Goal: Information Seeking & Learning: Check status

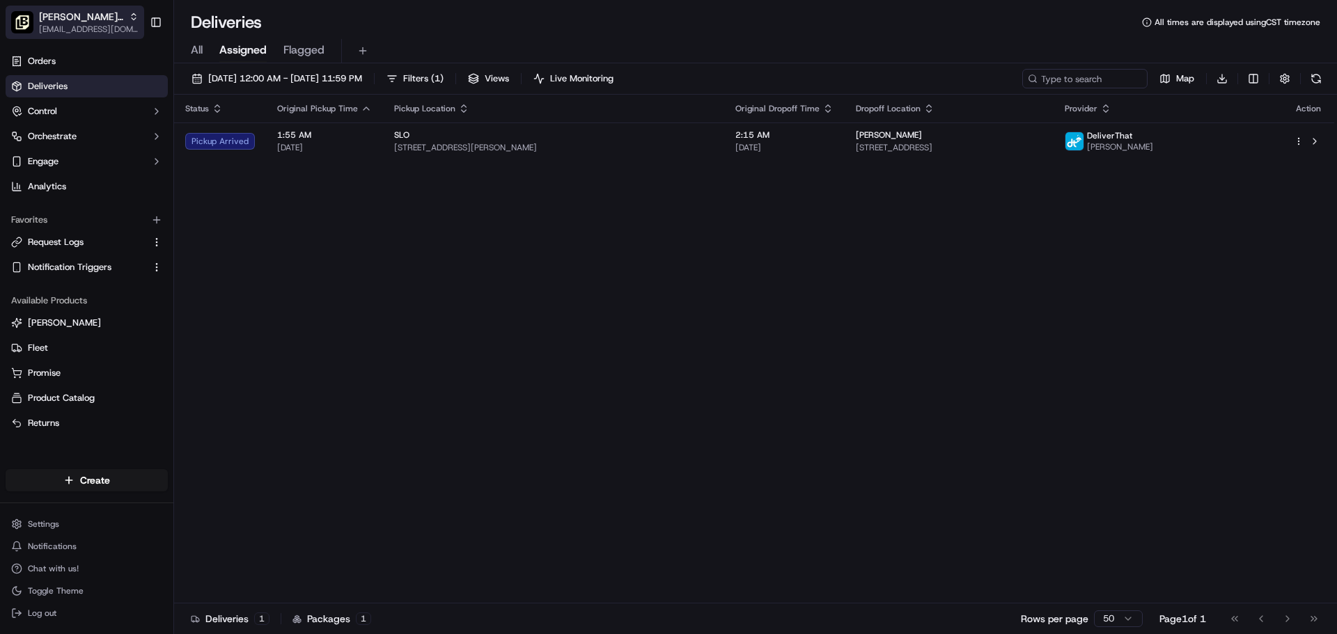
click at [78, 24] on span "[EMAIL_ADDRESS][DOMAIN_NAME]" at bounding box center [89, 29] width 100 height 11
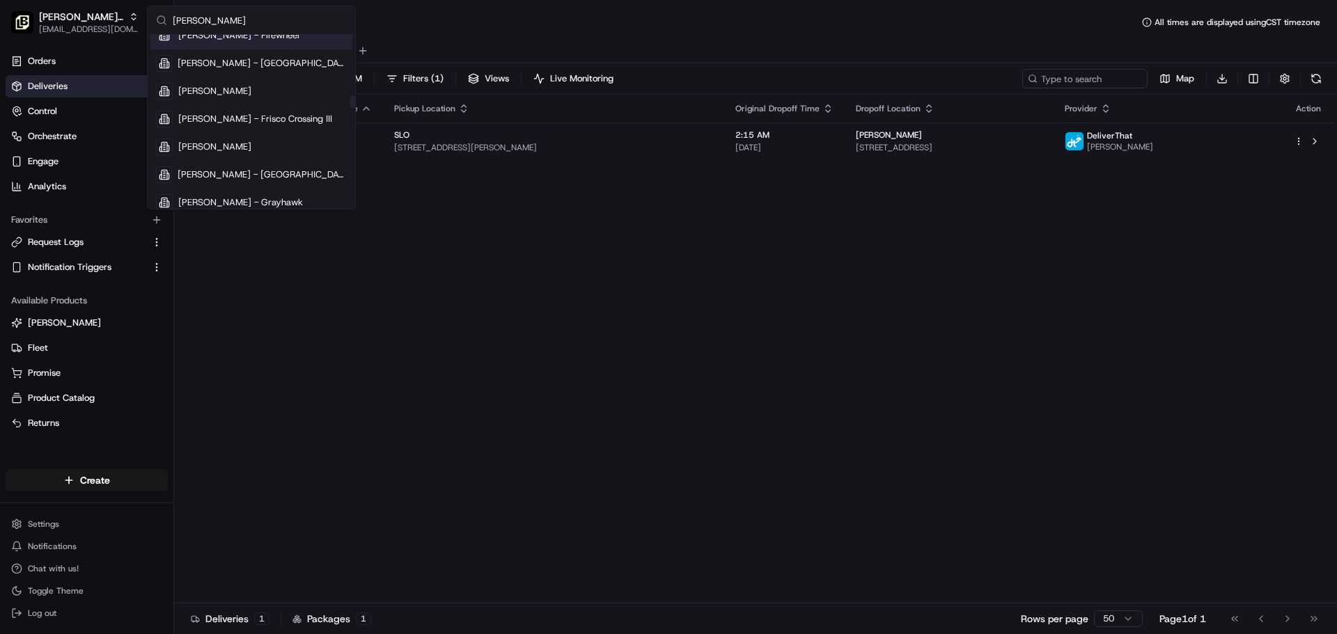
scroll to position [1184, 0]
type input "pei wei"
click at [256, 83] on div "[PERSON_NAME]" at bounding box center [251, 86] width 202 height 28
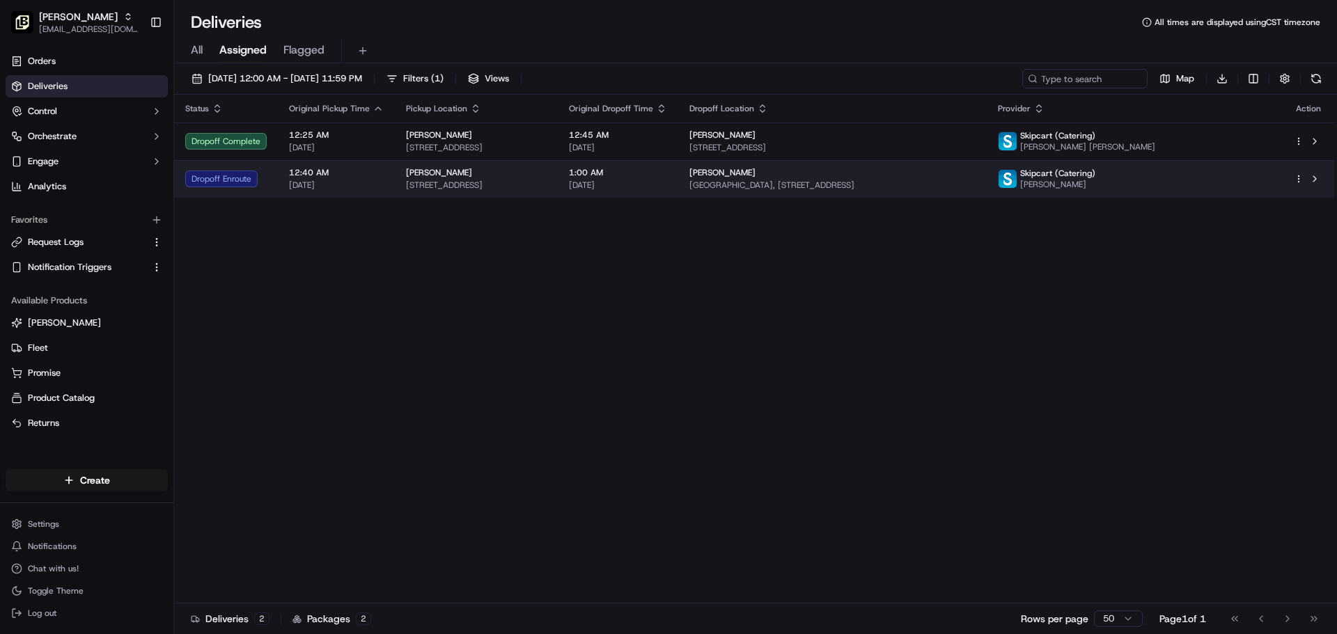
click at [746, 187] on span "[GEOGRAPHIC_DATA], [STREET_ADDRESS]" at bounding box center [832, 185] width 286 height 11
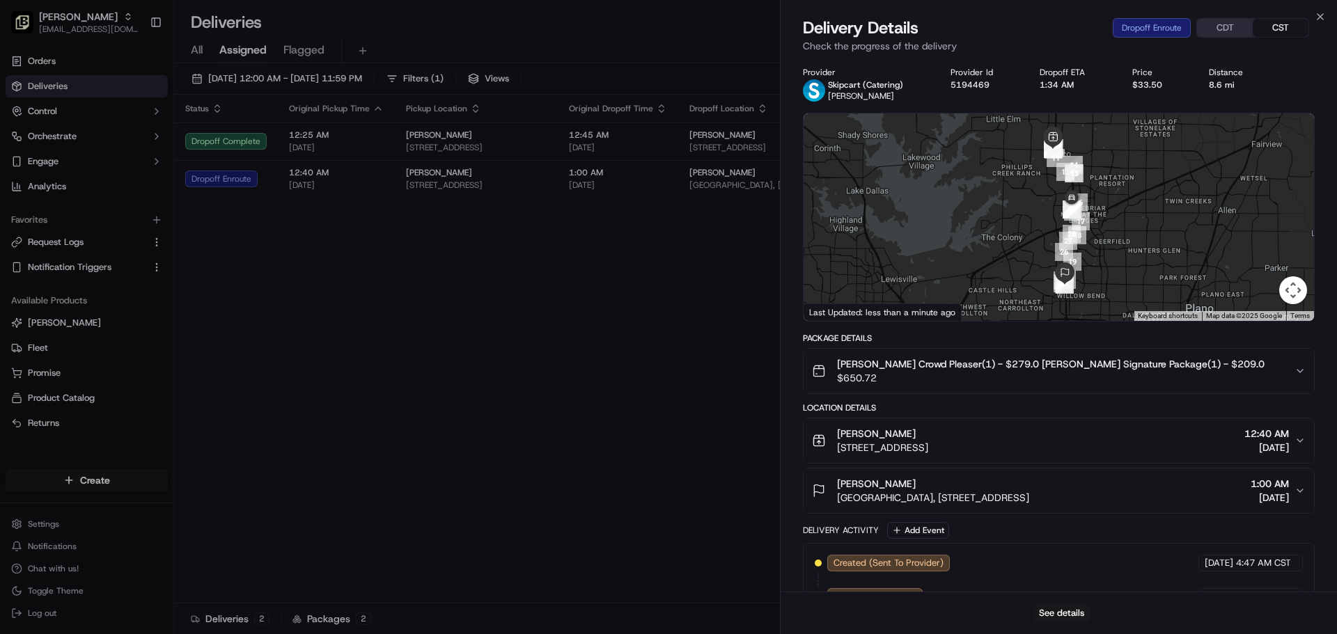
click at [1289, 29] on button "CST" at bounding box center [1281, 28] width 56 height 18
click at [1253, 25] on button "CST" at bounding box center [1281, 28] width 56 height 18
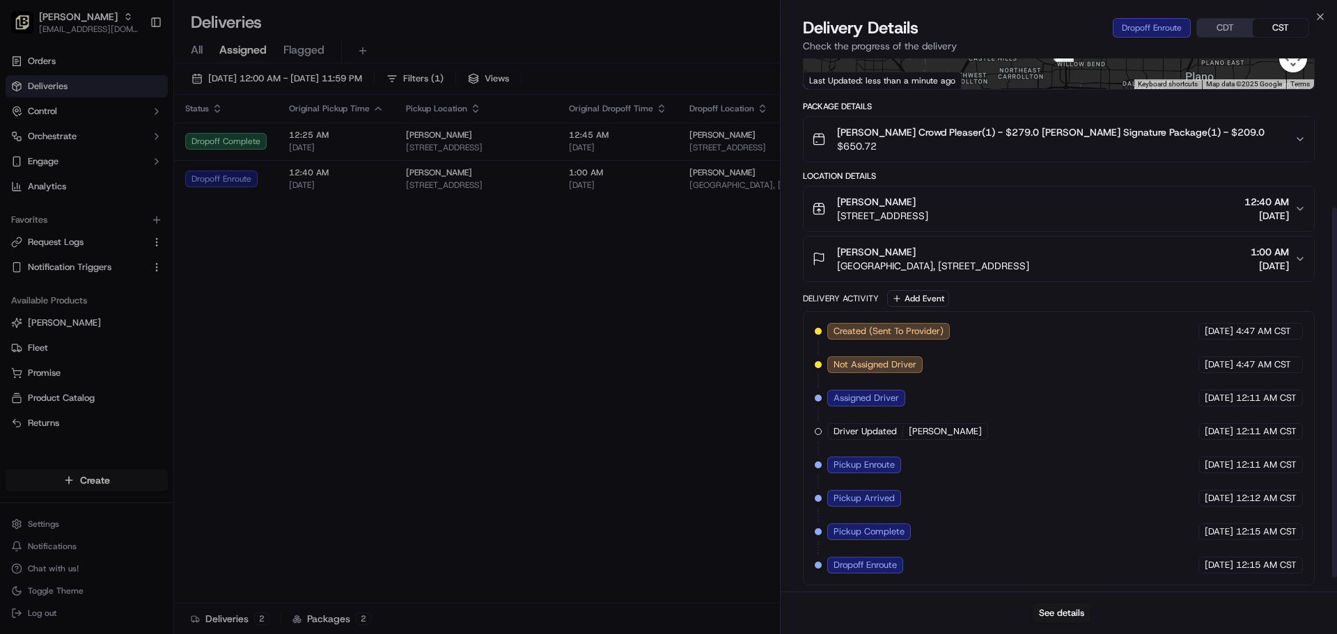
scroll to position [234, 0]
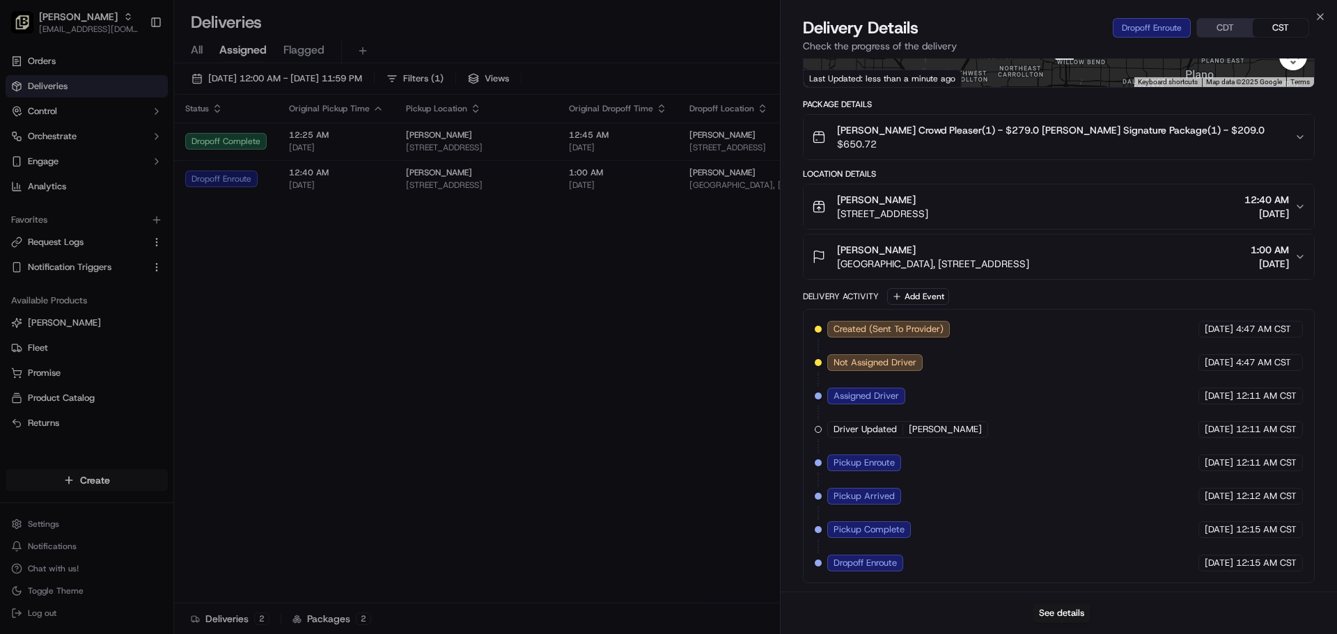
click at [976, 267] on span "[GEOGRAPHIC_DATA], [STREET_ADDRESS]" at bounding box center [933, 264] width 192 height 14
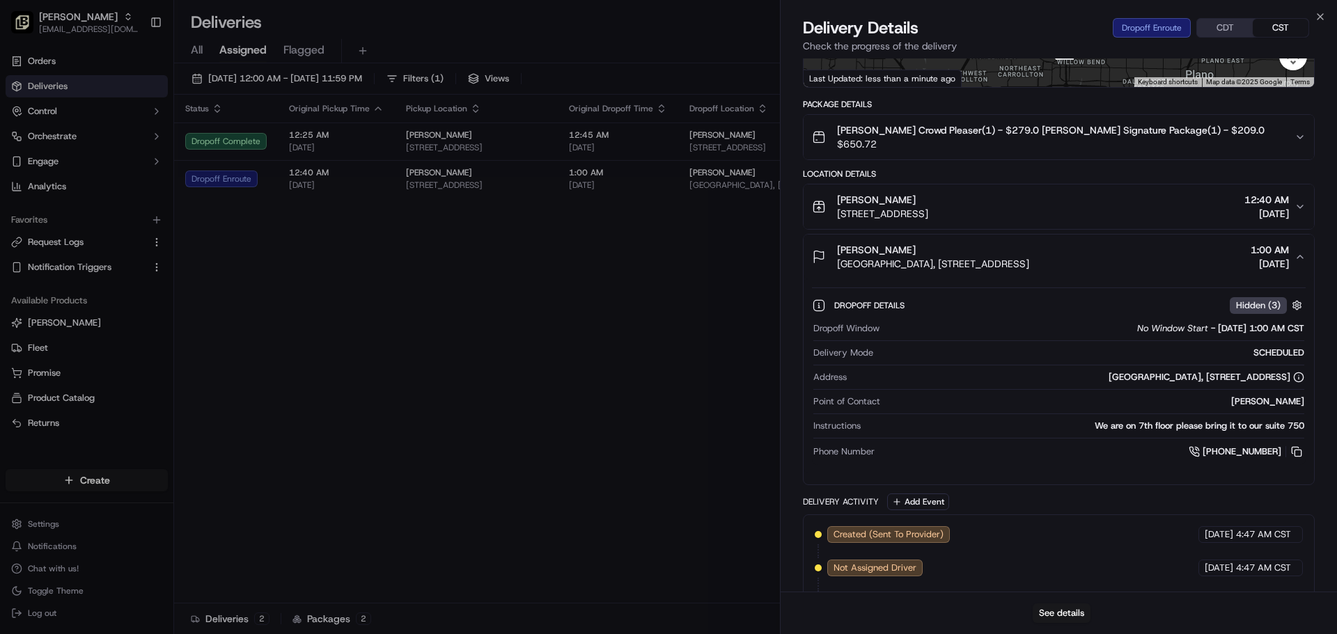
click at [976, 267] on span "[GEOGRAPHIC_DATA], [STREET_ADDRESS]" at bounding box center [933, 264] width 192 height 14
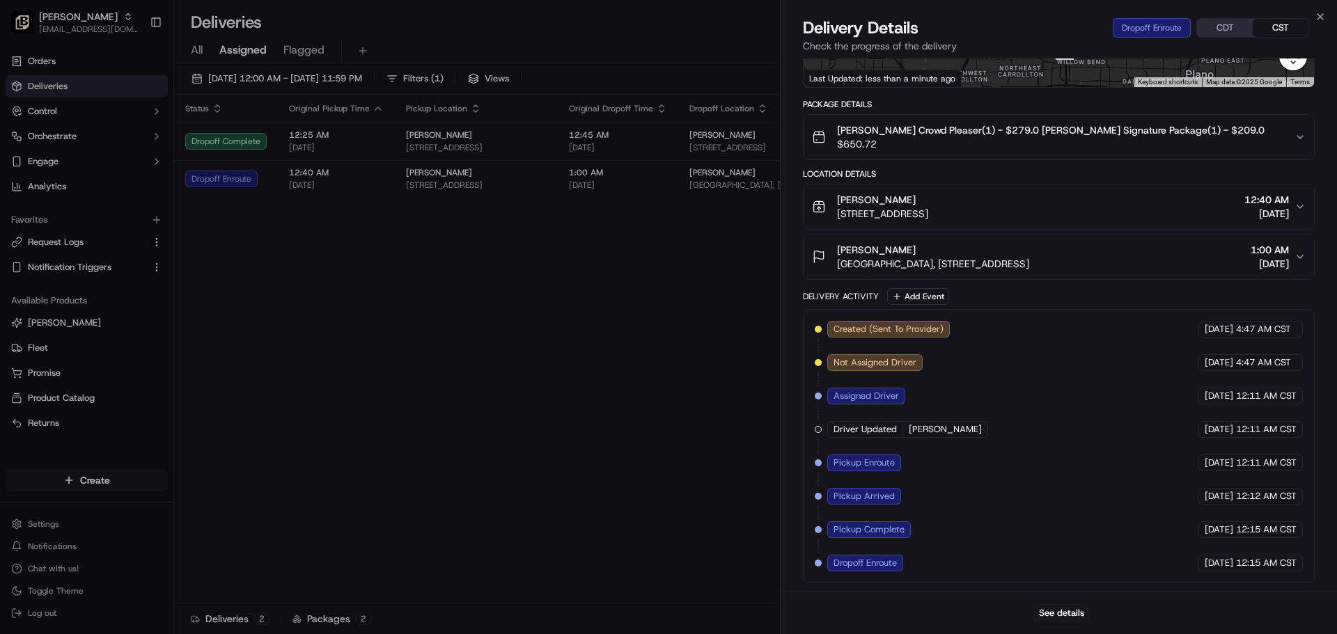
click at [976, 267] on span "[GEOGRAPHIC_DATA], [STREET_ADDRESS]" at bounding box center [933, 264] width 192 height 14
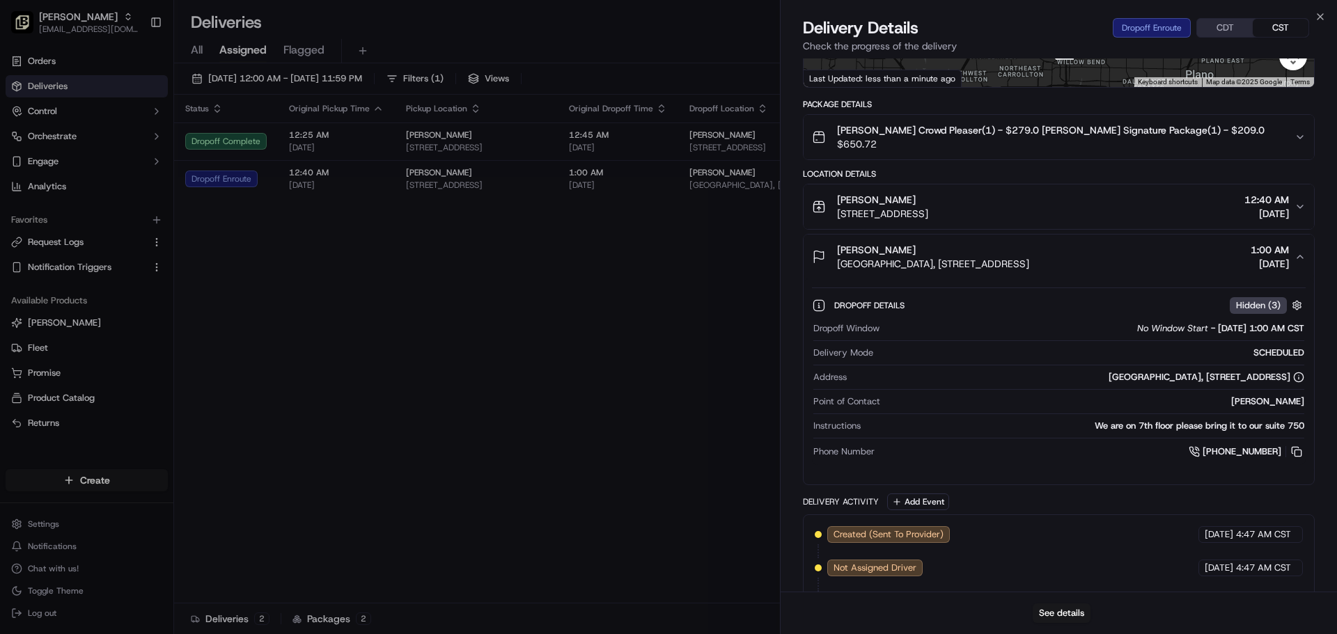
drag, startPoint x: 964, startPoint y: 267, endPoint x: 811, endPoint y: 284, distance: 154.2
click at [811, 284] on div "Dropoff Details Hidden ( 3 ) Dropoff Window No Window Start - 09/16/2025 1:00 A…" at bounding box center [1059, 376] width 510 height 194
click at [1009, 259] on span "[GEOGRAPHIC_DATA], [STREET_ADDRESS]" at bounding box center [933, 264] width 192 height 14
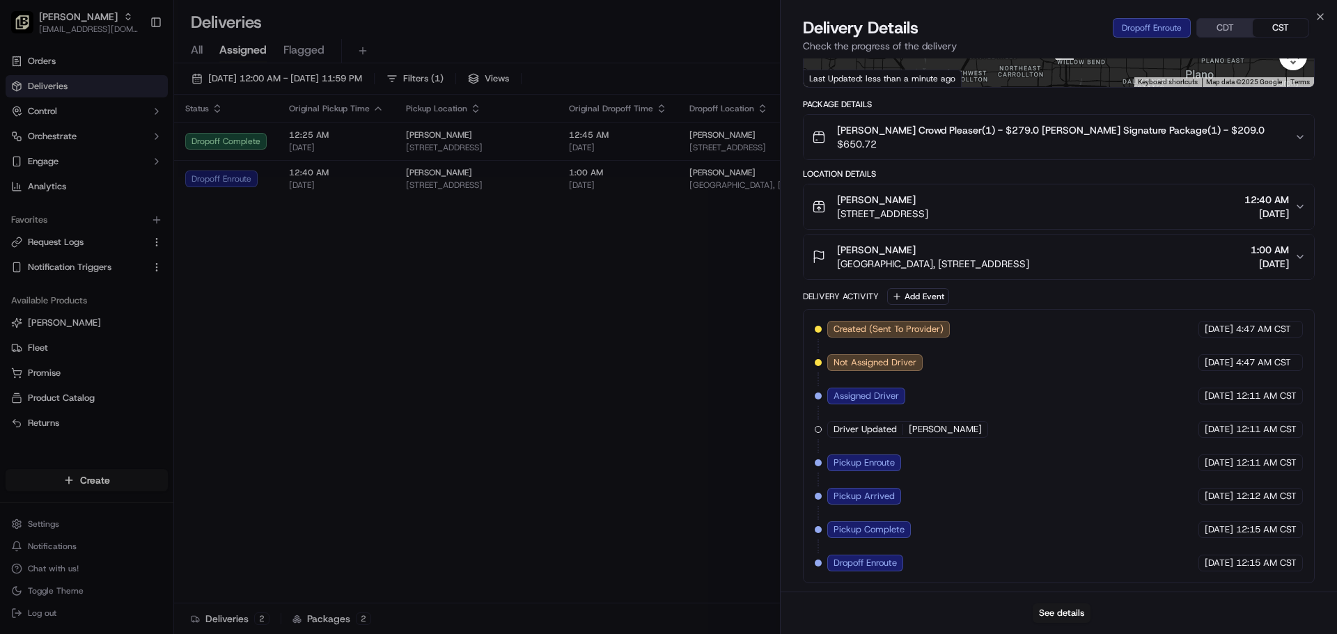
click at [869, 399] on span "Assigned Driver" at bounding box center [866, 396] width 65 height 13
click at [820, 396] on div at bounding box center [818, 396] width 7 height 7
click at [831, 436] on div "Driver Updated Wendy Godoy" at bounding box center [907, 429] width 161 height 17
click at [944, 432] on span "[PERSON_NAME]" at bounding box center [945, 429] width 73 height 13
click at [818, 431] on div at bounding box center [818, 429] width 7 height 7
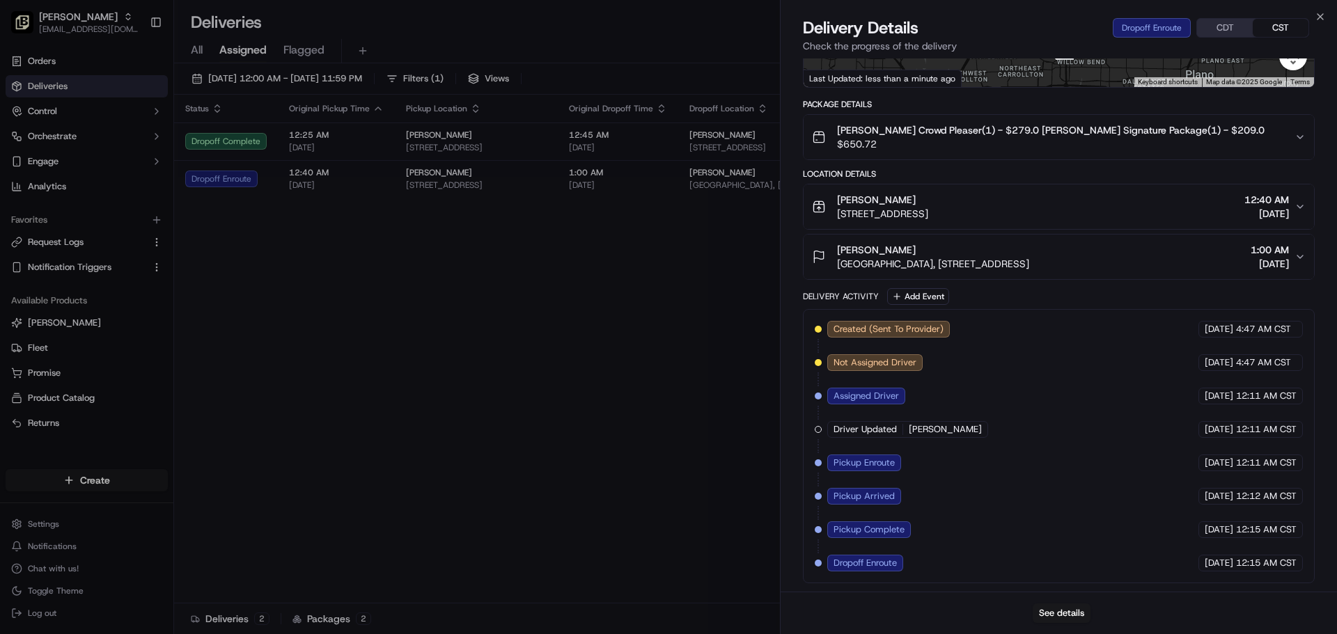
click at [923, 425] on span "[PERSON_NAME]" at bounding box center [945, 429] width 73 height 13
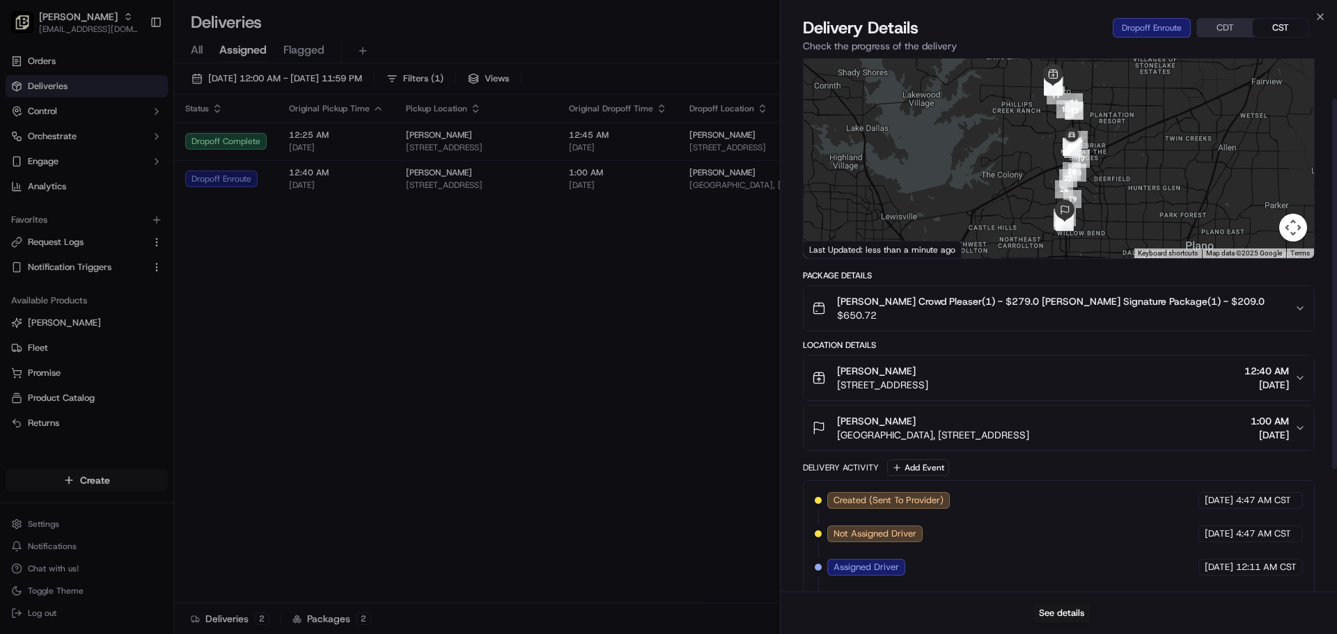
scroll to position [0, 0]
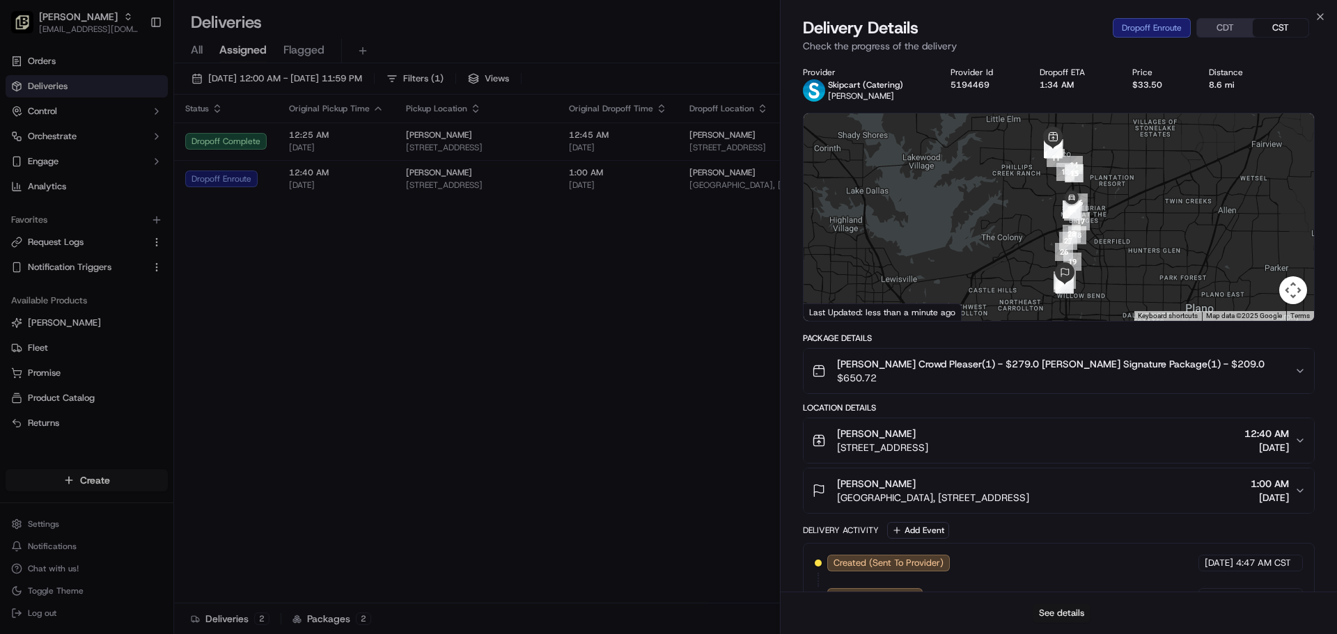
click at [1077, 619] on button "See details" at bounding box center [1062, 613] width 58 height 19
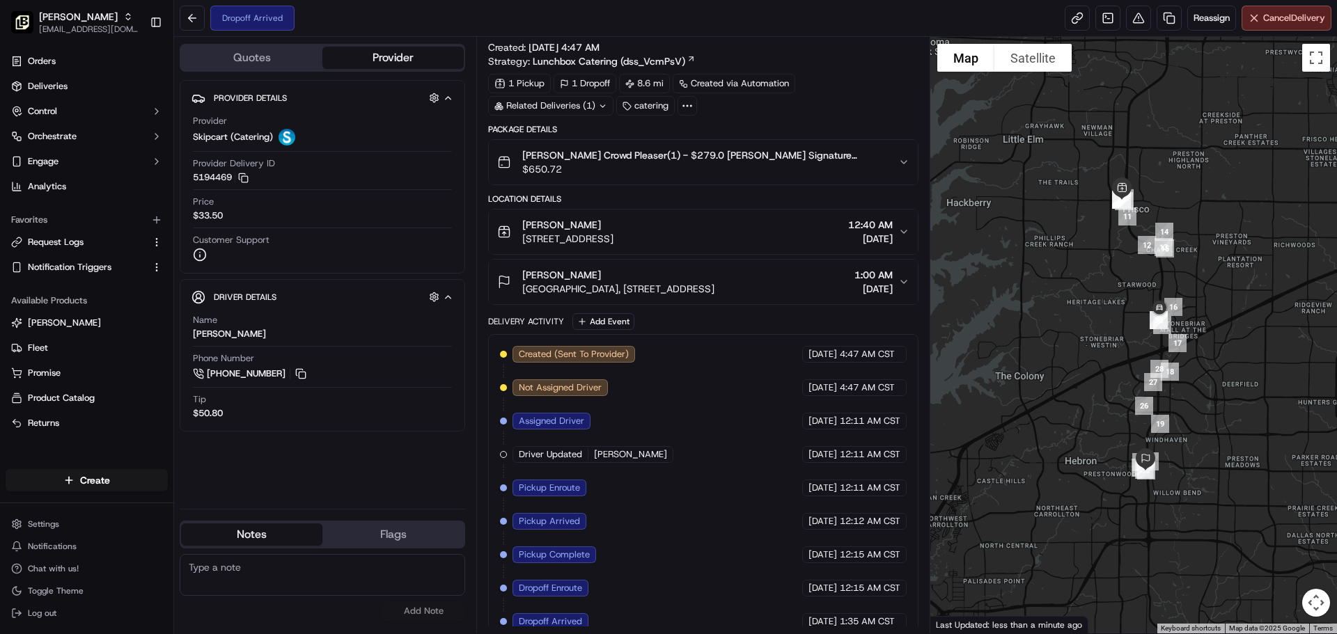
scroll to position [38, 0]
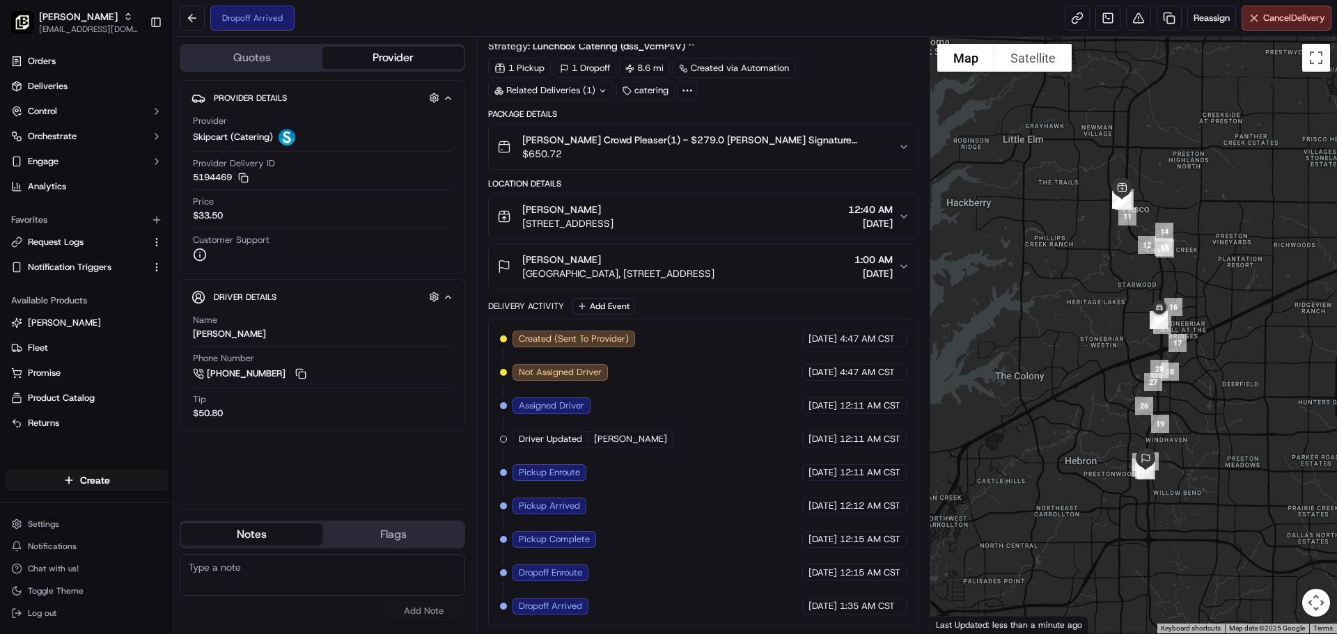
click at [988, 401] on div at bounding box center [1133, 335] width 407 height 597
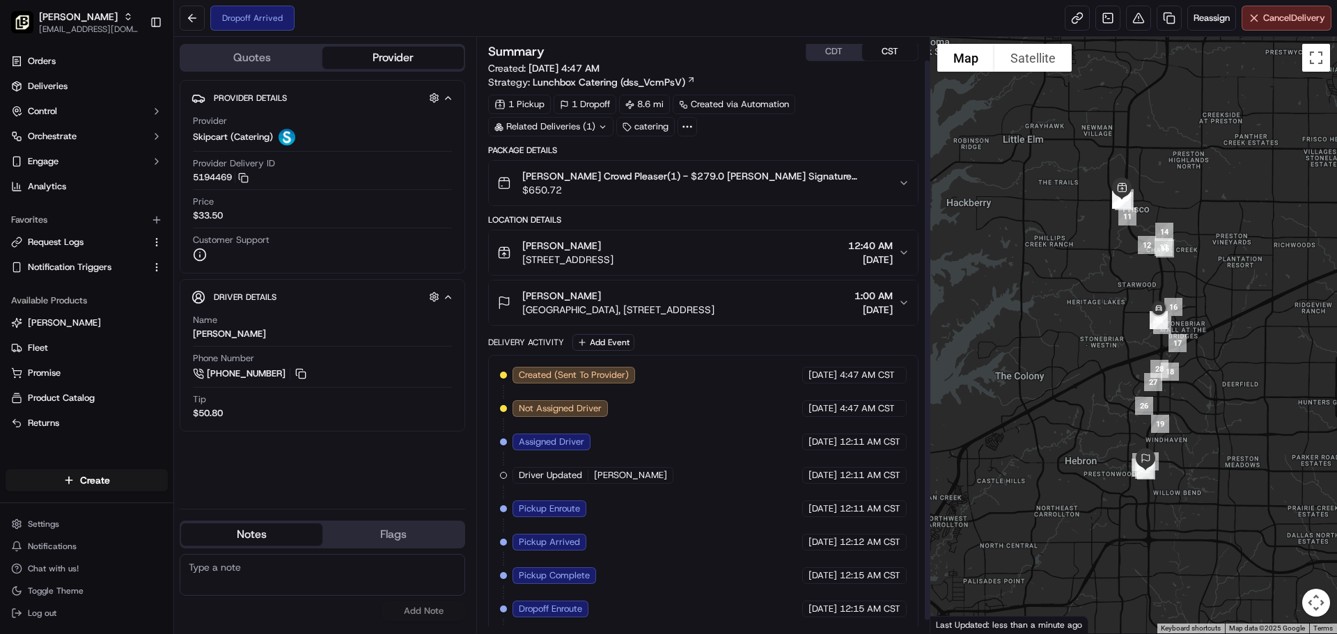
scroll to position [0, 0]
click at [702, 188] on span "$650.72" at bounding box center [704, 192] width 364 height 14
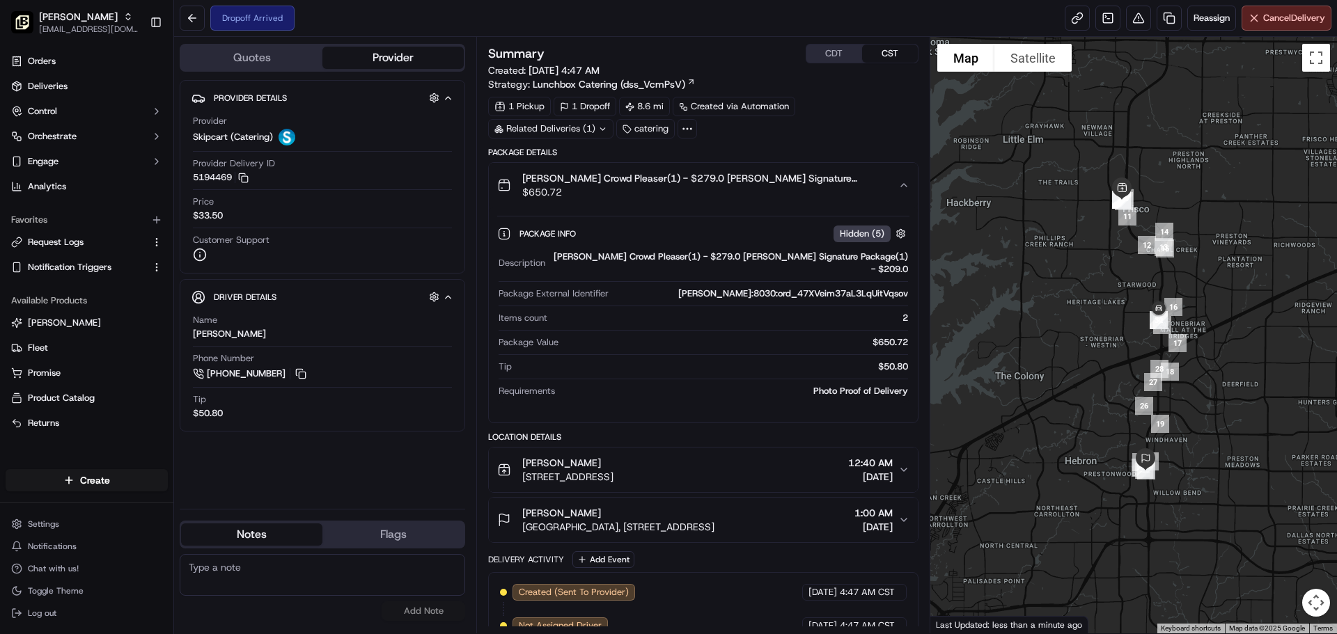
click at [702, 188] on span "$650.72" at bounding box center [704, 192] width 364 height 14
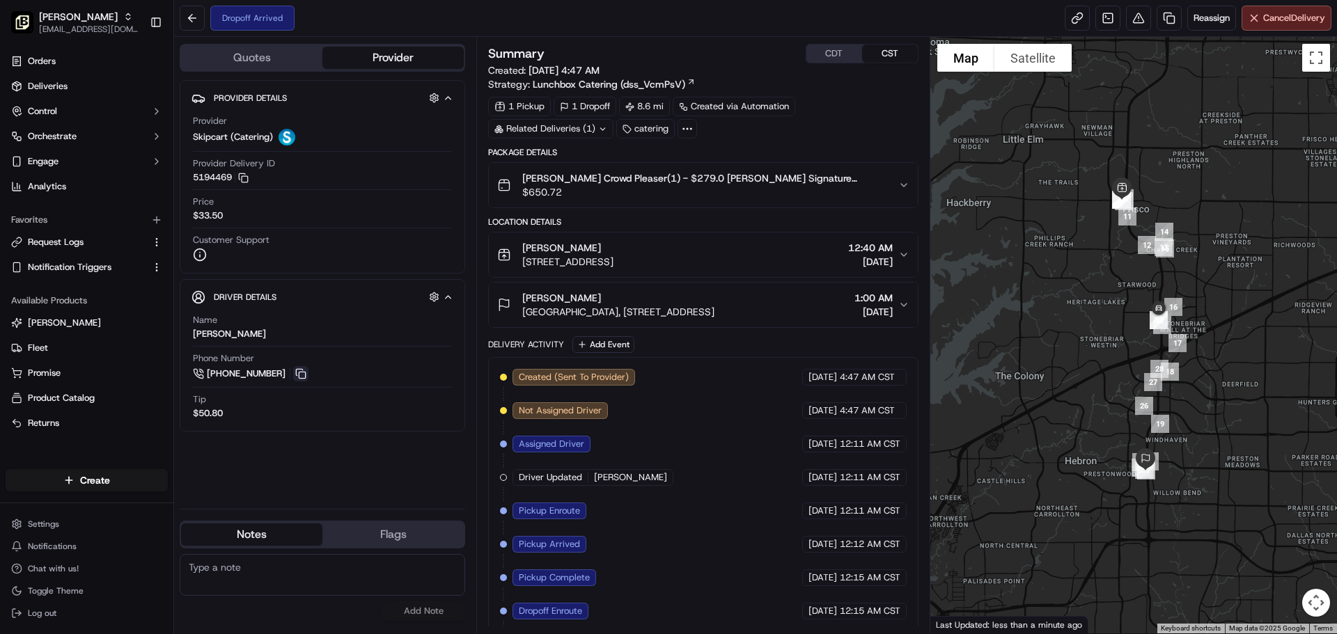
click at [302, 376] on button at bounding box center [300, 373] width 15 height 15
click at [299, 373] on button at bounding box center [300, 373] width 15 height 15
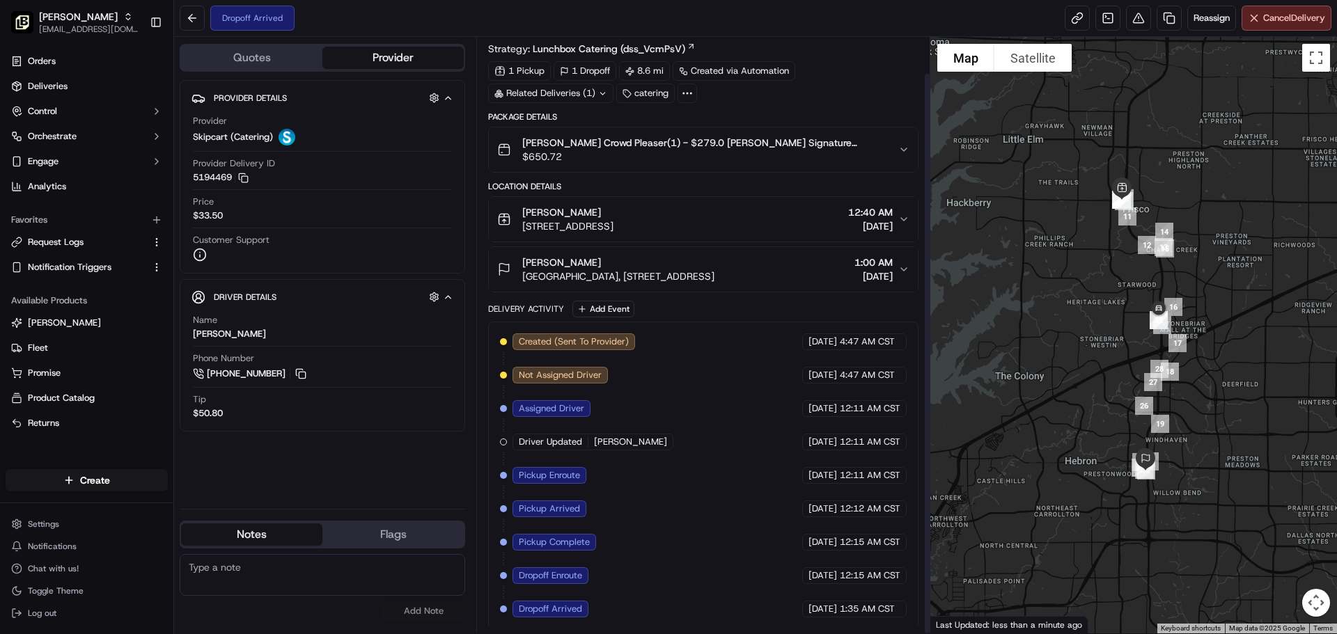
scroll to position [38, 0]
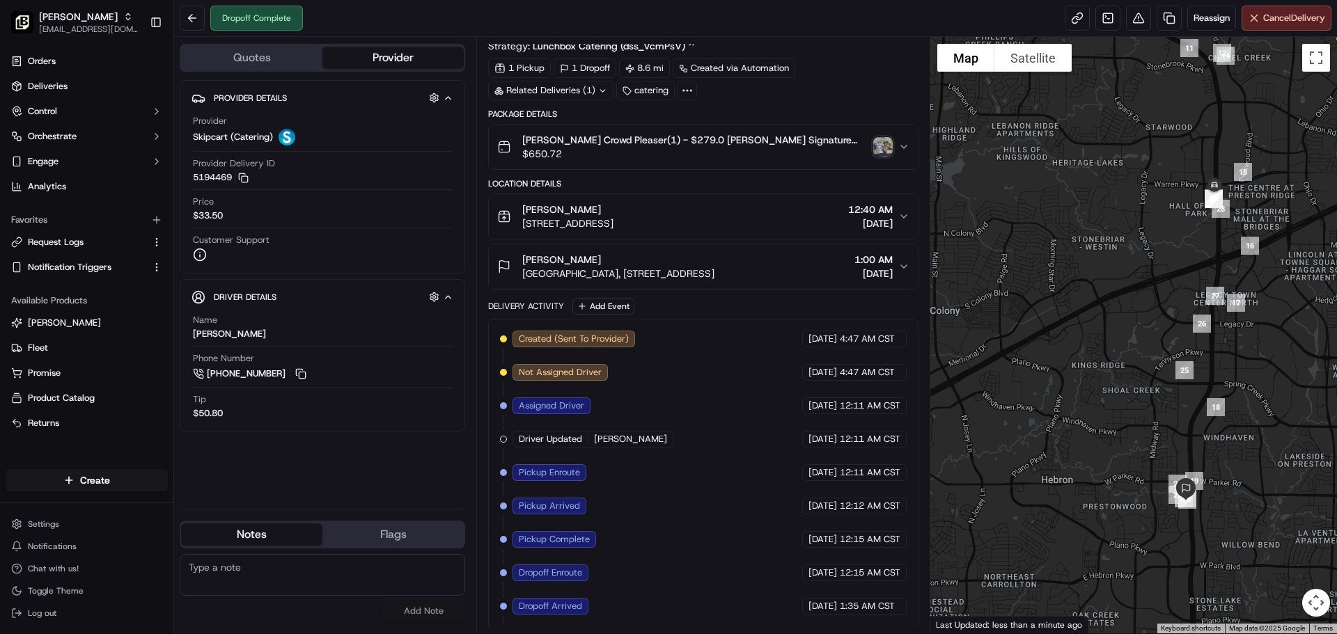
drag, startPoint x: 1137, startPoint y: 462, endPoint x: 1102, endPoint y: 443, distance: 40.5
click at [1102, 443] on div at bounding box center [1133, 335] width 407 height 597
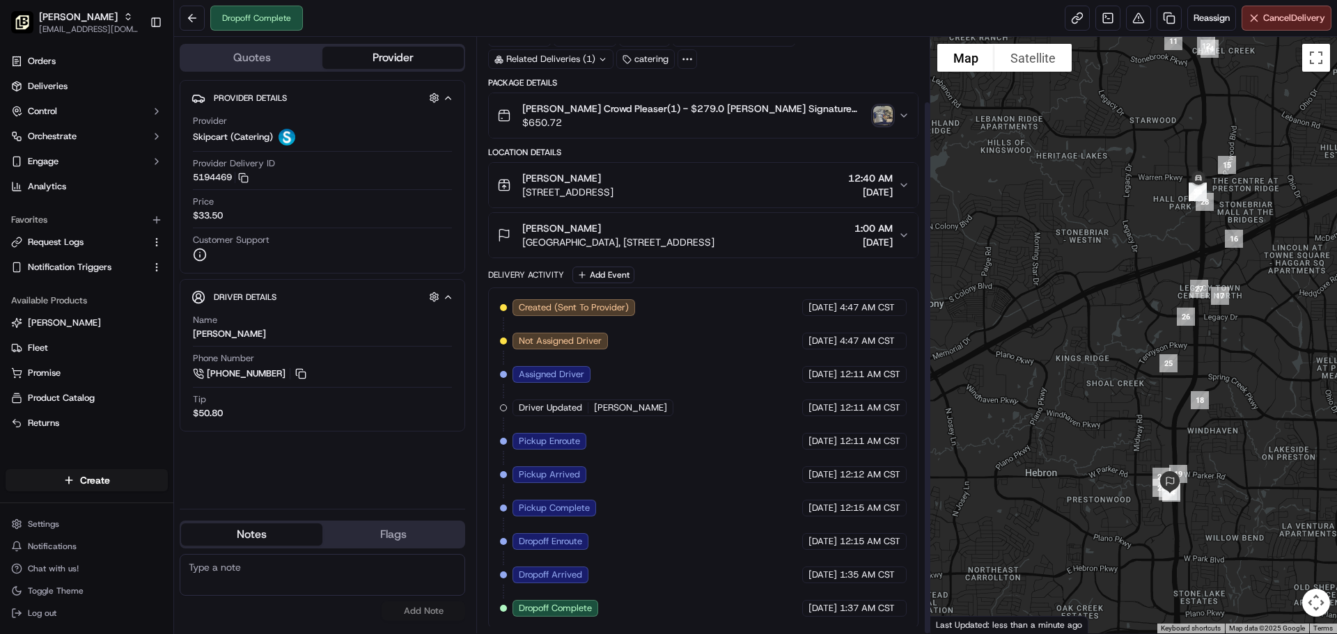
scroll to position [72, 0]
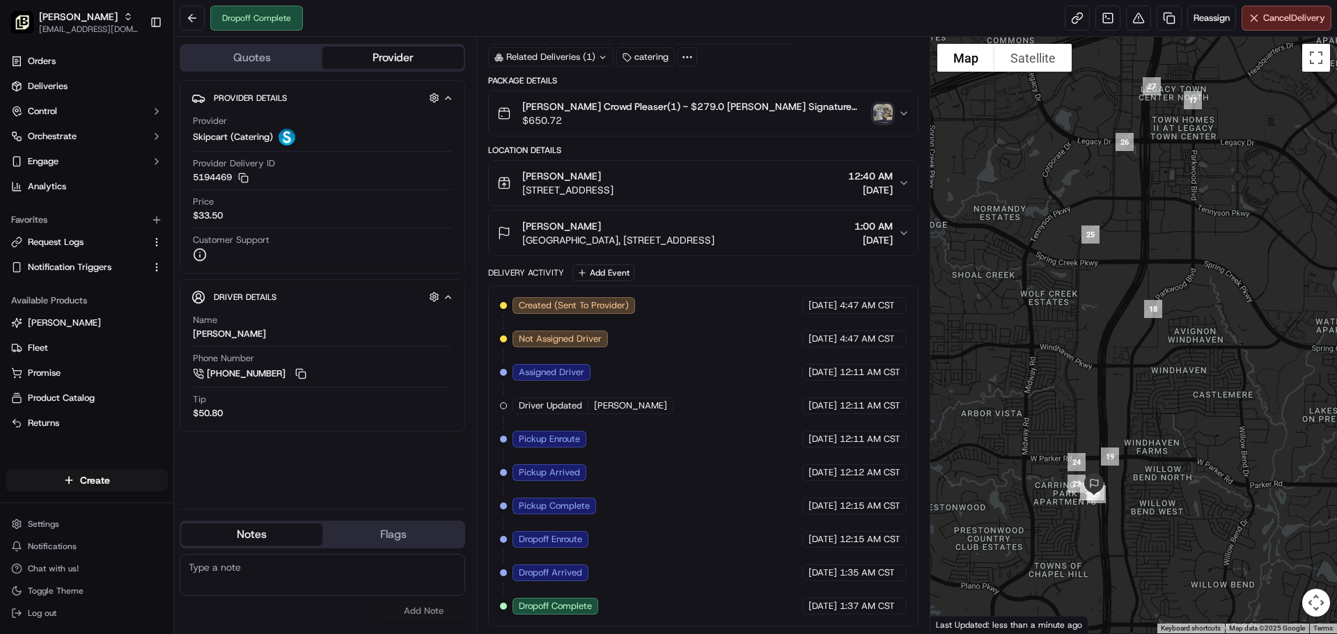
drag, startPoint x: 1183, startPoint y: 446, endPoint x: 1115, endPoint y: 350, distance: 118.4
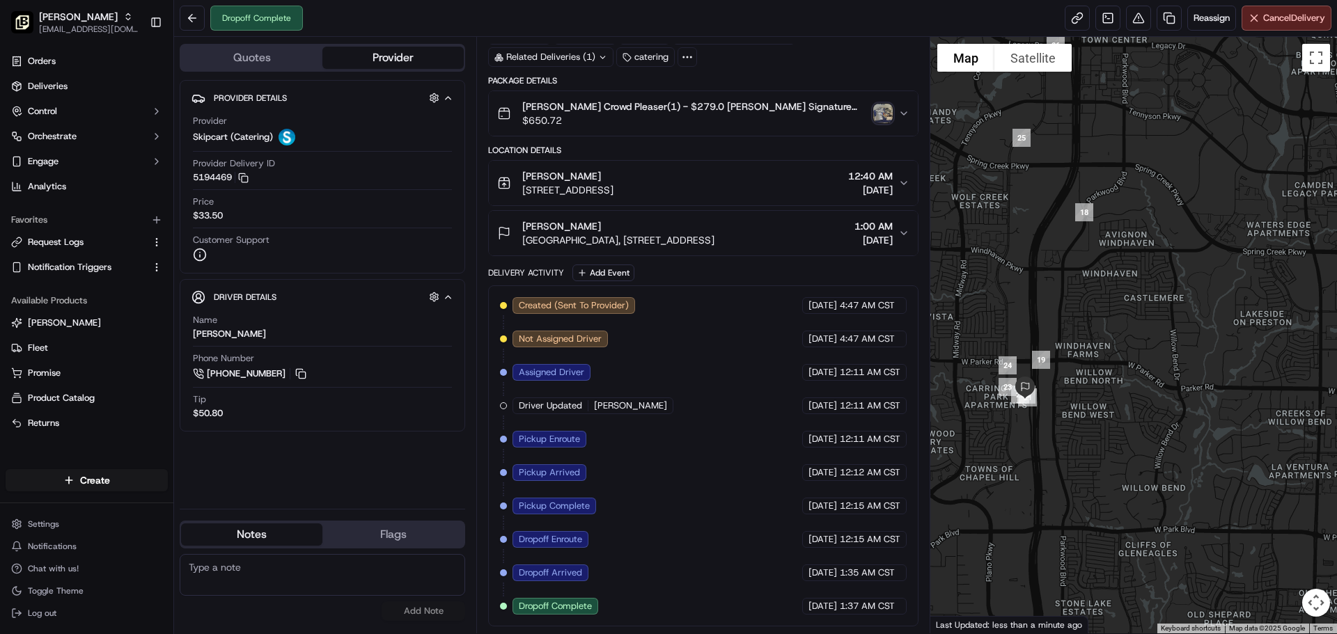
drag, startPoint x: 1122, startPoint y: 437, endPoint x: 1102, endPoint y: 424, distance: 23.2
click at [1120, 432] on div at bounding box center [1133, 335] width 407 height 597
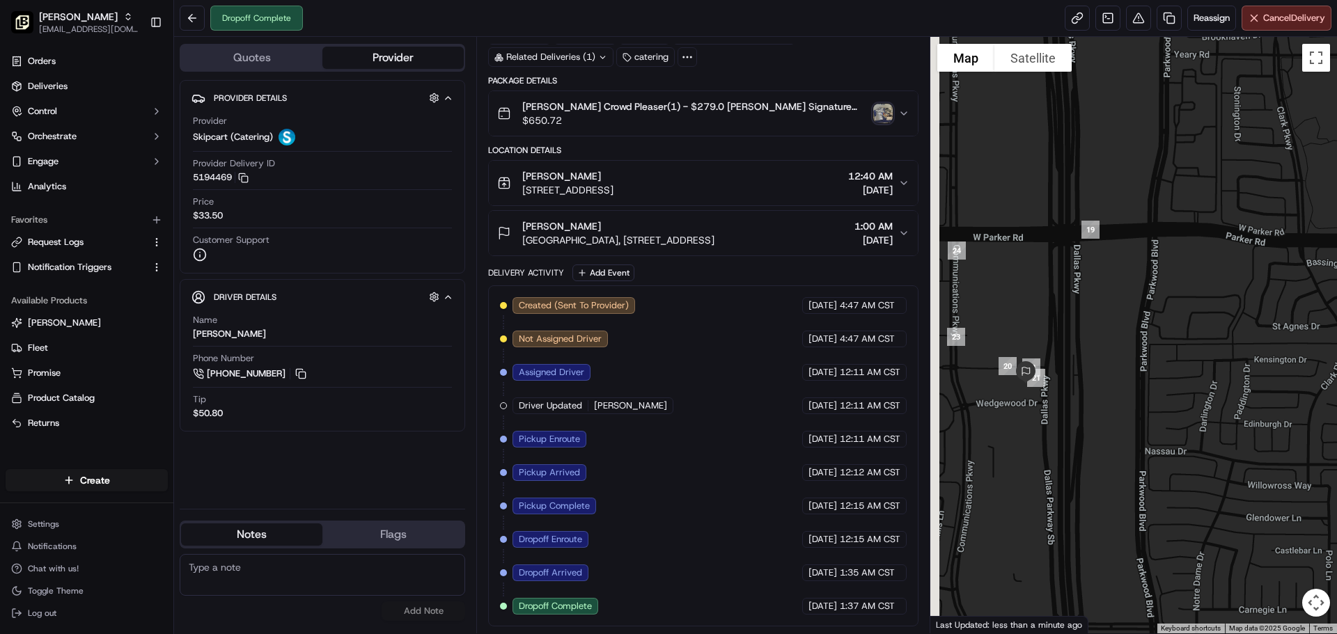
drag, startPoint x: 1104, startPoint y: 412, endPoint x: 1142, endPoint y: 430, distance: 42.7
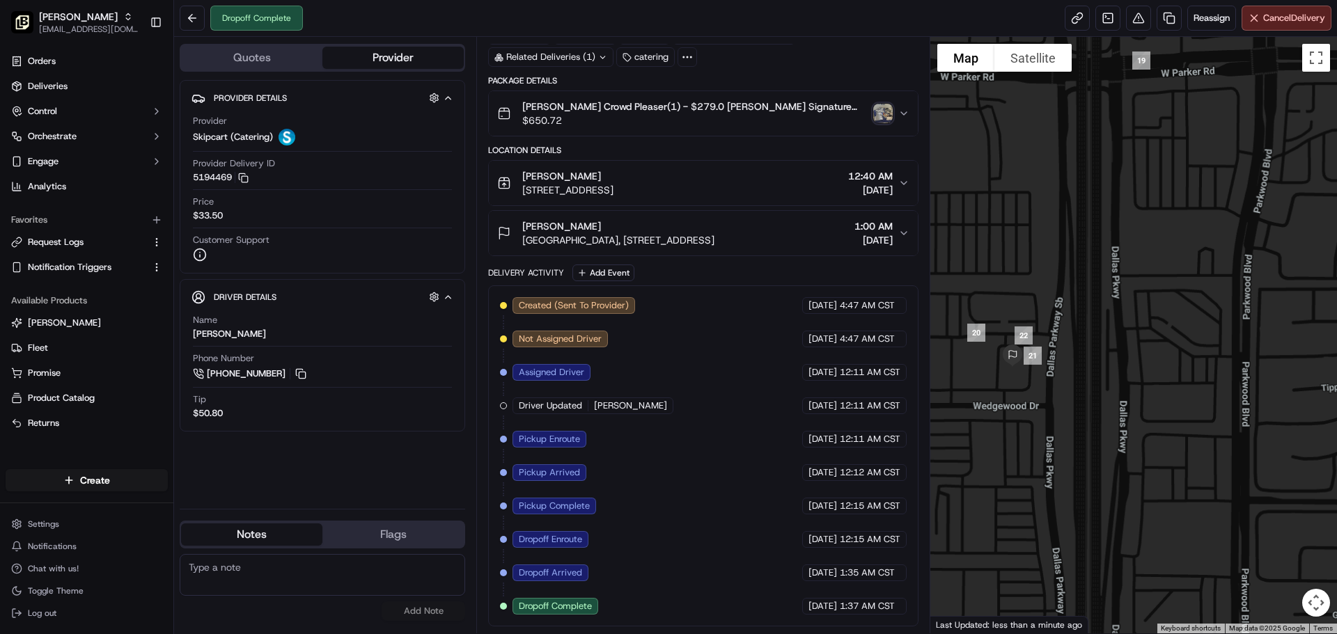
drag, startPoint x: 1075, startPoint y: 430, endPoint x: 1137, endPoint y: 446, distance: 64.7
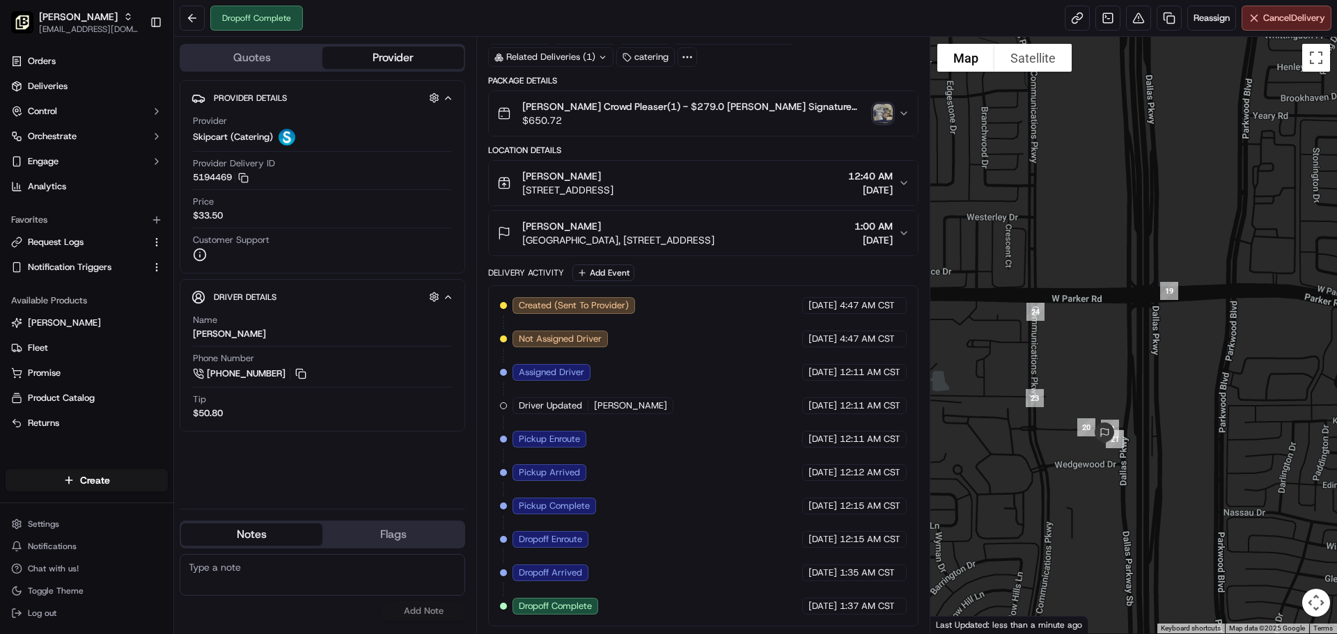
drag, startPoint x: 1003, startPoint y: 388, endPoint x: 1027, endPoint y: 434, distance: 52.0
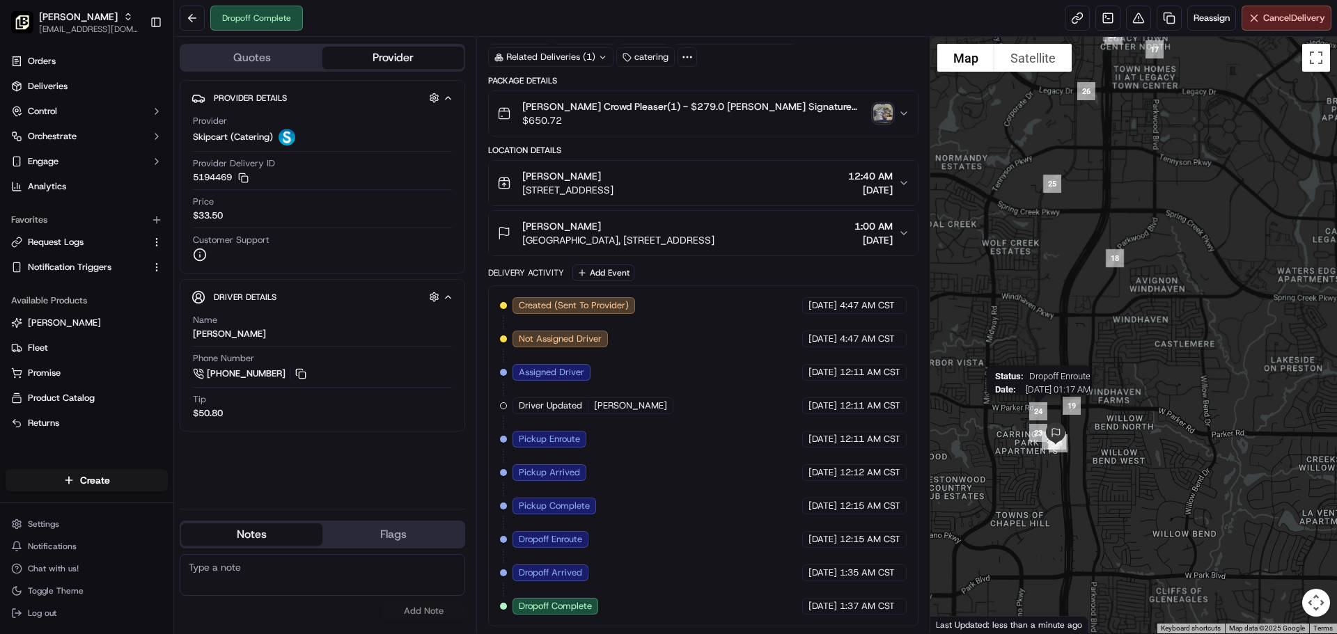
drag, startPoint x: 1028, startPoint y: 415, endPoint x: 1040, endPoint y: 429, distance: 18.3
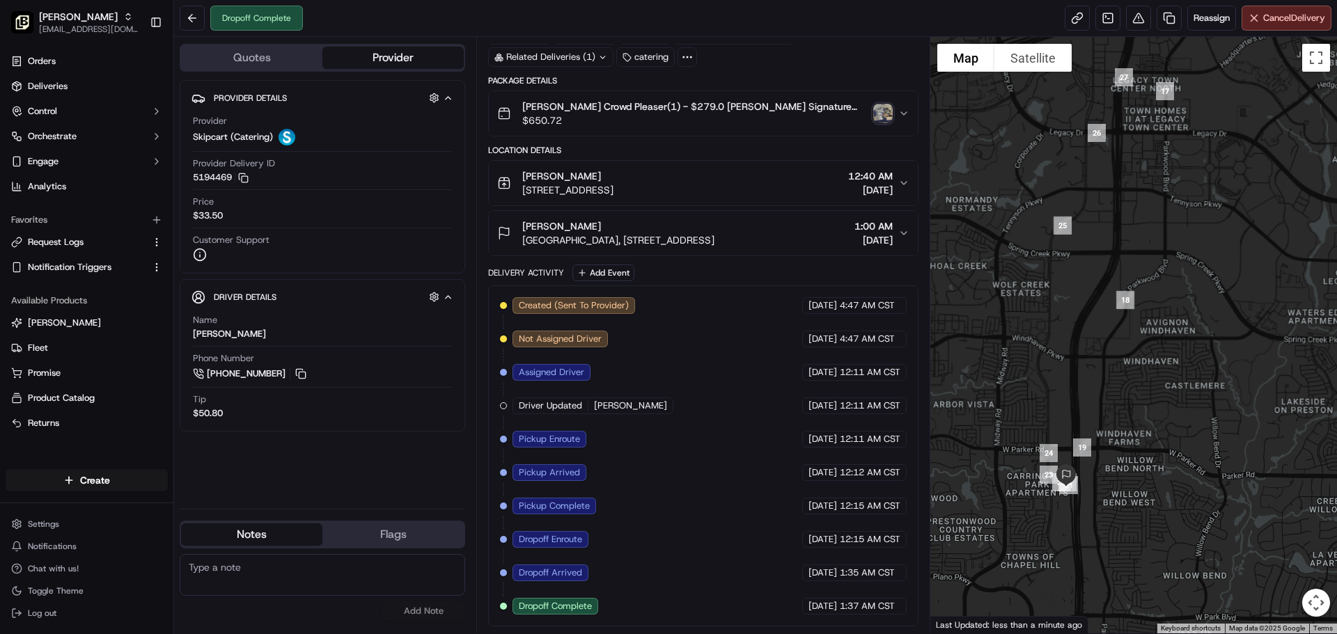
drag, startPoint x: 1007, startPoint y: 425, endPoint x: 1009, endPoint y: 456, distance: 31.4
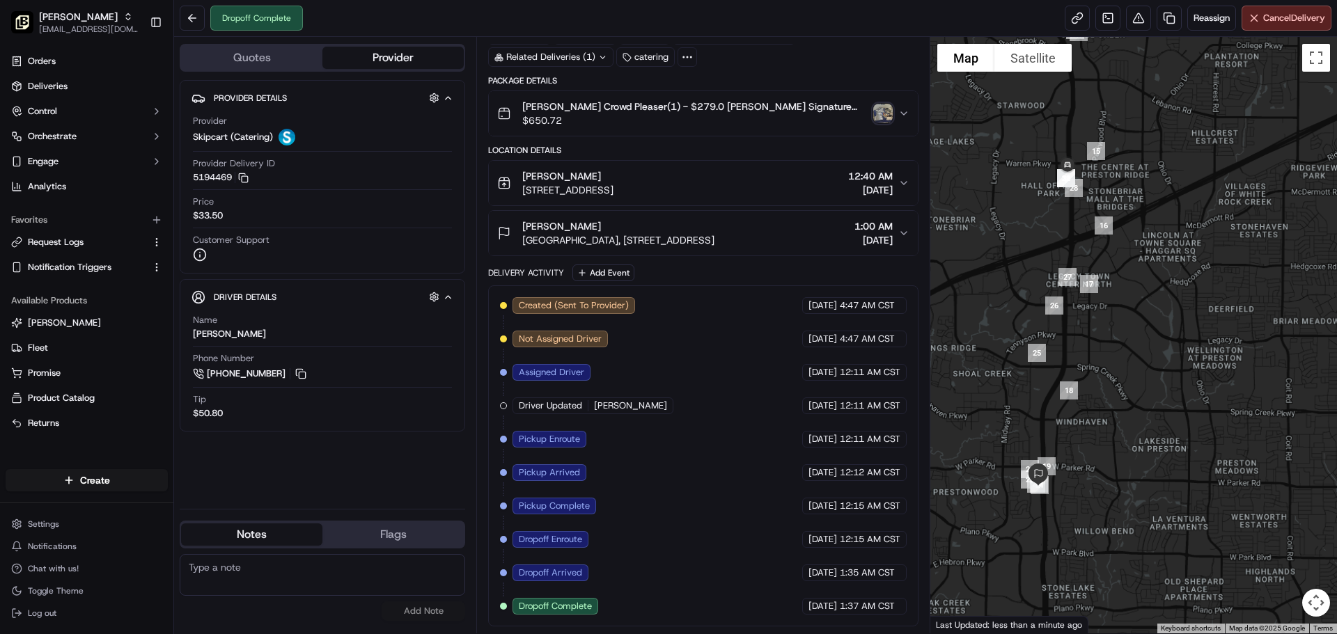
drag, startPoint x: 1013, startPoint y: 423, endPoint x: 1010, endPoint y: 446, distance: 23.1
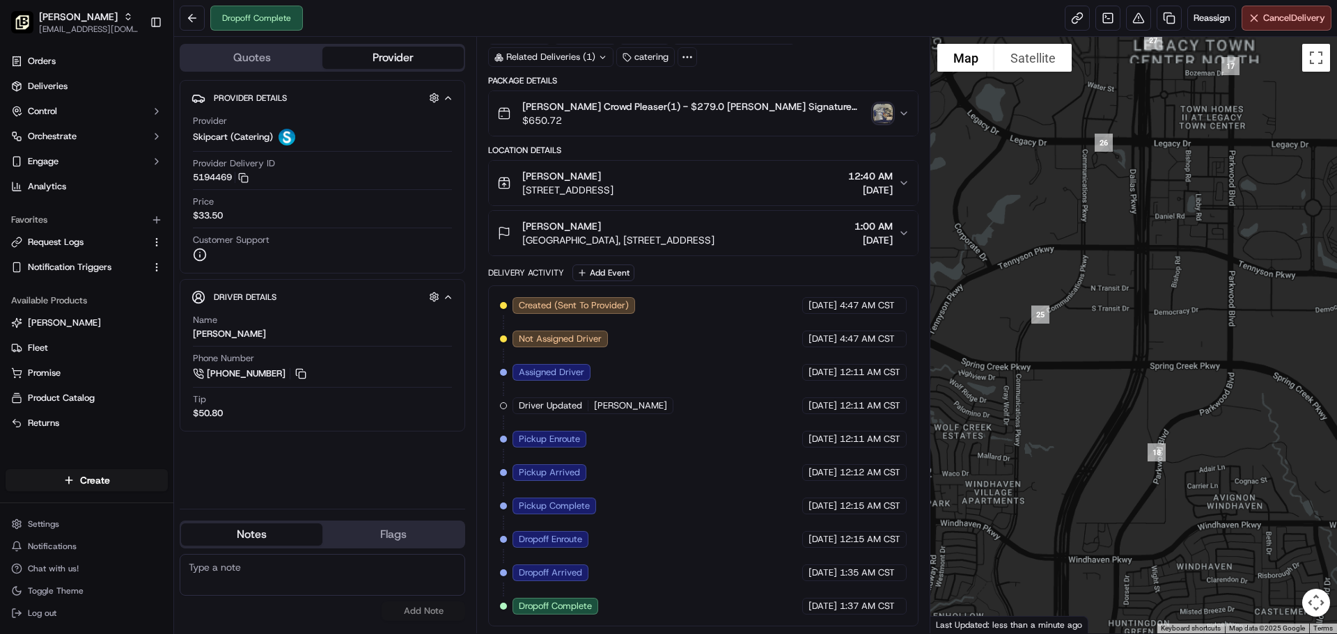
drag, startPoint x: 1072, startPoint y: 375, endPoint x: 1047, endPoint y: 535, distance: 161.4
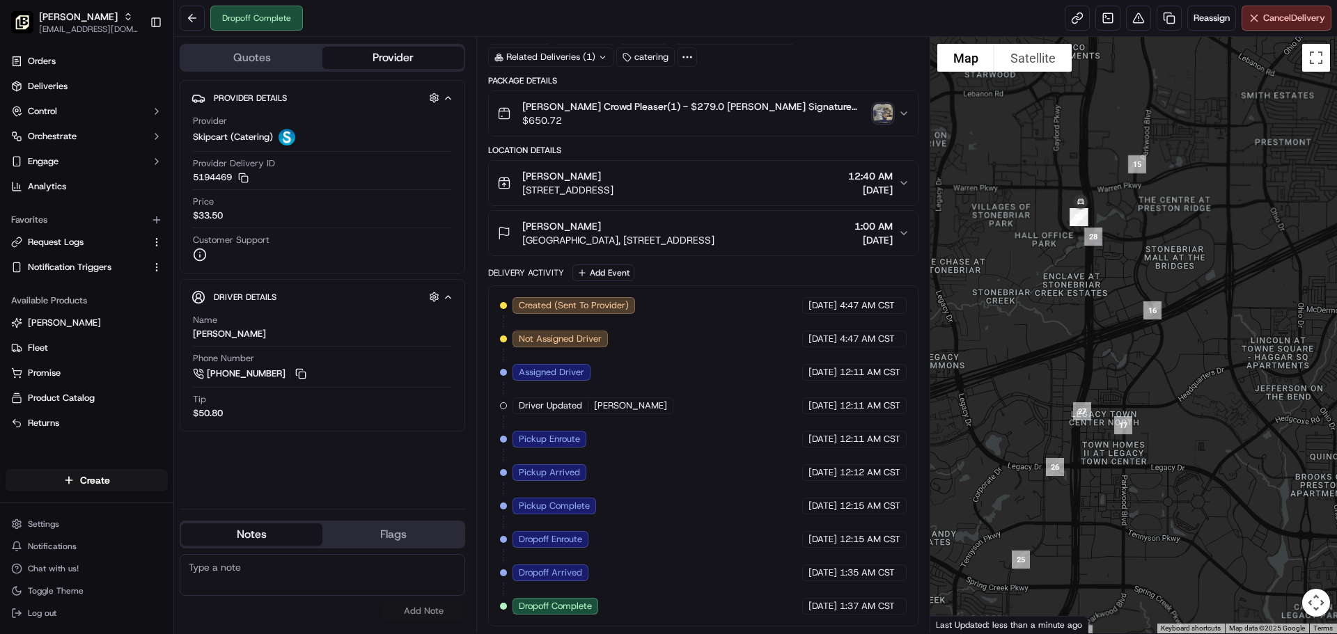
drag, startPoint x: 1047, startPoint y: 372, endPoint x: 1024, endPoint y: 426, distance: 59.0
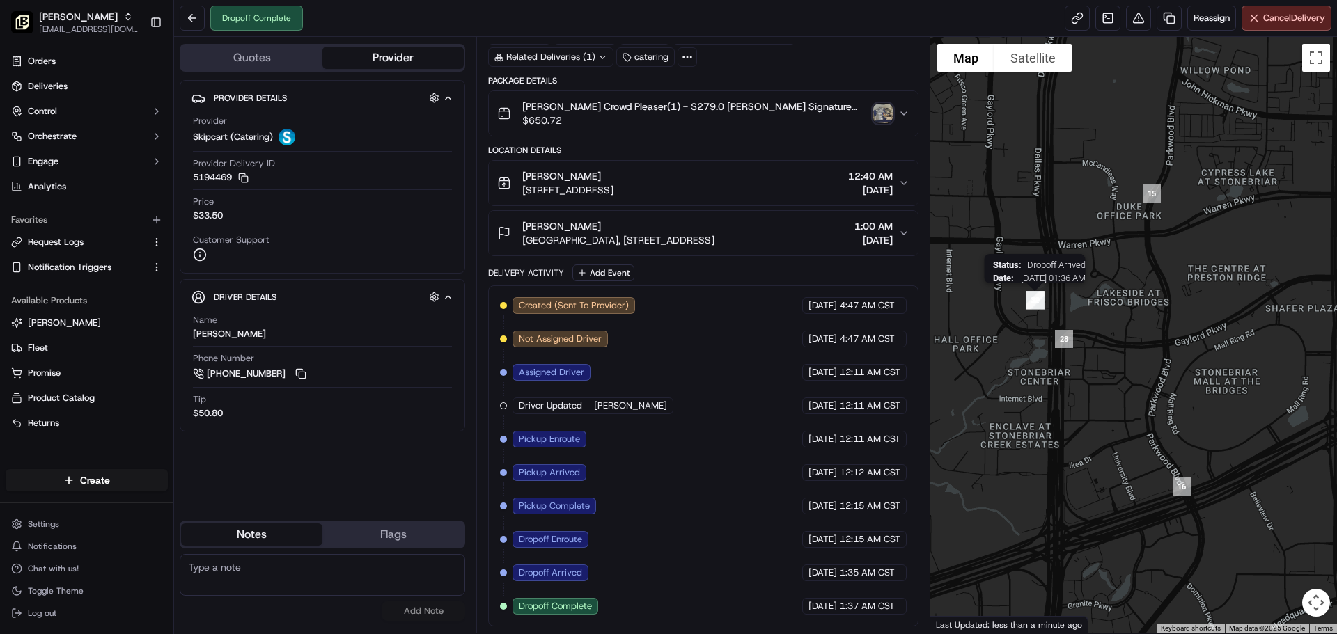
click at [1027, 309] on img "32" at bounding box center [1034, 300] width 29 height 29
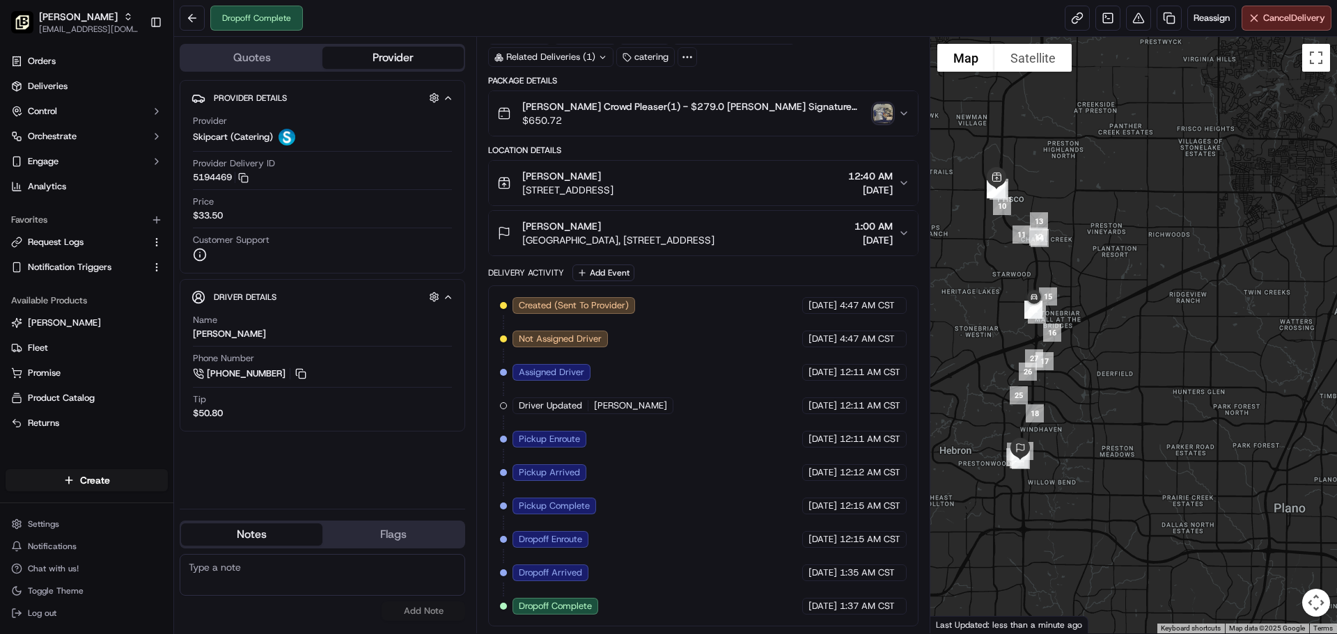
drag, startPoint x: 1070, startPoint y: 303, endPoint x: 1102, endPoint y: 321, distance: 37.4
click at [1102, 321] on div at bounding box center [1133, 335] width 407 height 597
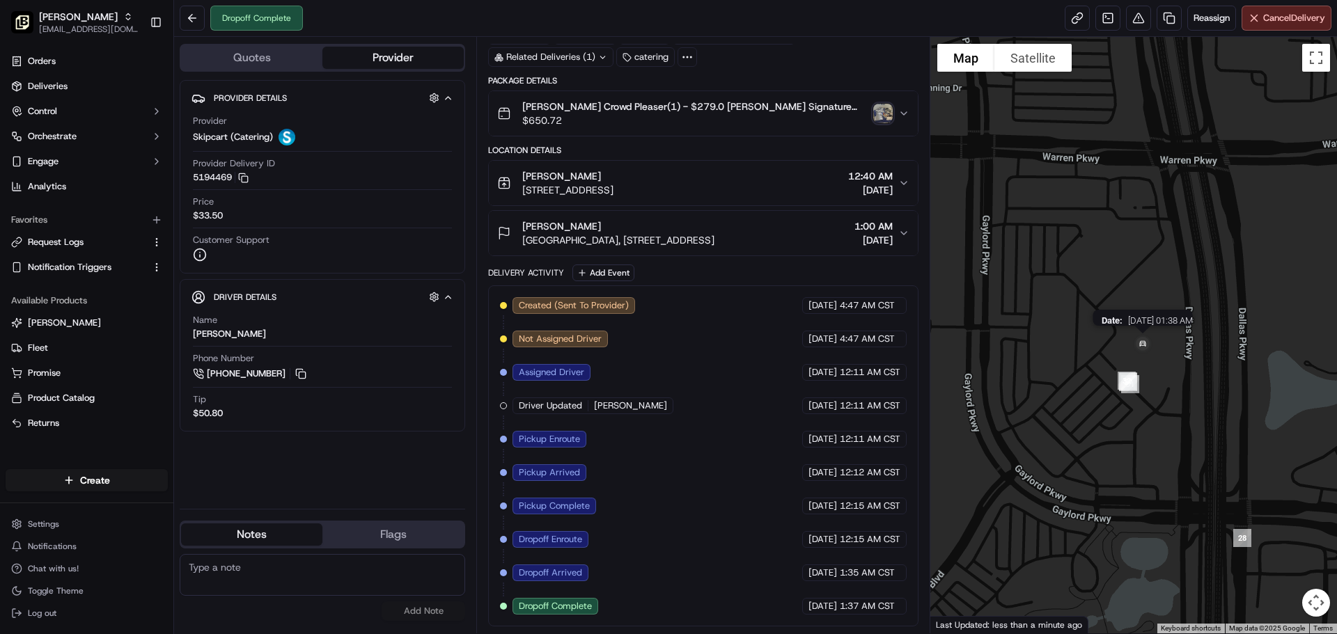
drag, startPoint x: 1148, startPoint y: 353, endPoint x: 1141, endPoint y: 347, distance: 8.9
click at [1143, 350] on img "33" at bounding box center [1142, 344] width 33 height 33
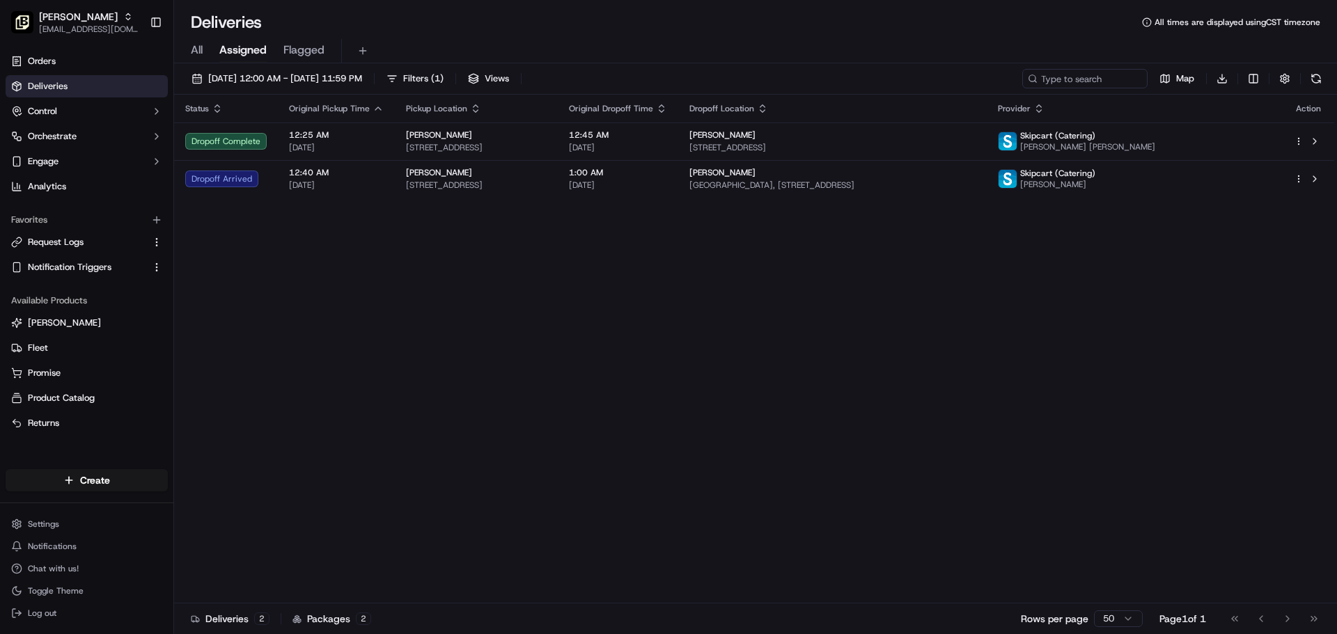
click at [1157, 228] on div "Status Original Pickup Time Pickup Location Original Dropoff Time Dropoff Locat…" at bounding box center [754, 349] width 1160 height 509
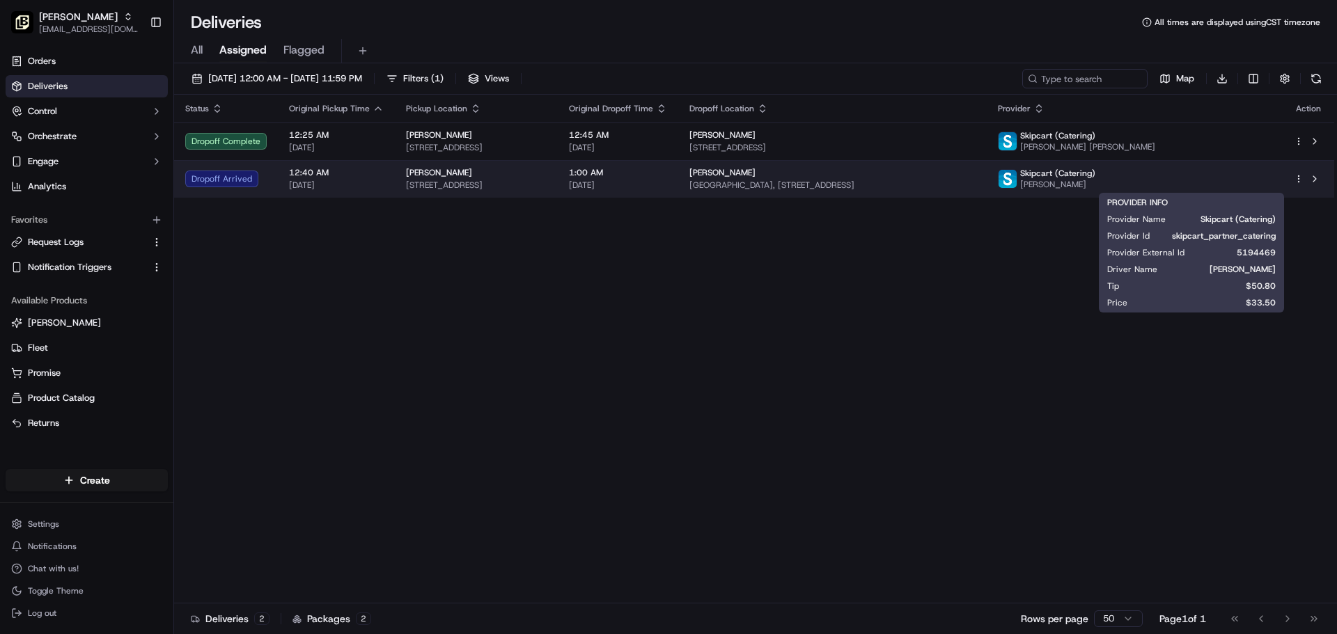
click at [1182, 221] on div "Provider Name Skipcart (Catering)" at bounding box center [1191, 219] width 169 height 11
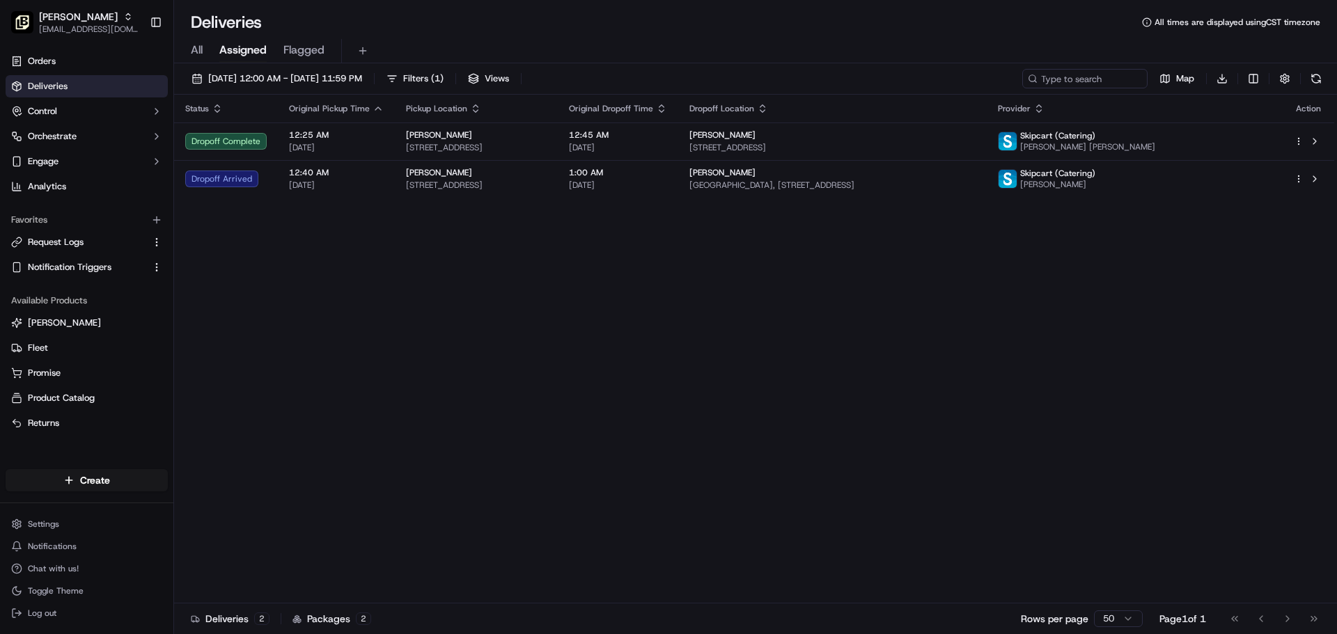
click at [1058, 225] on div "Status Original Pickup Time Pickup Location Original Dropoff Time Dropoff Locat…" at bounding box center [754, 349] width 1160 height 509
